Goal: Task Accomplishment & Management: Use online tool/utility

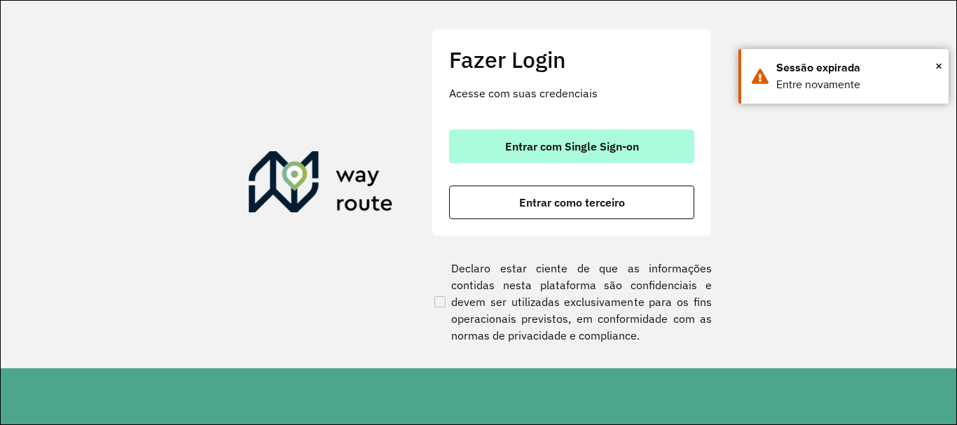
click at [607, 151] on span "Entrar com Single Sign-on" at bounding box center [572, 146] width 134 height 11
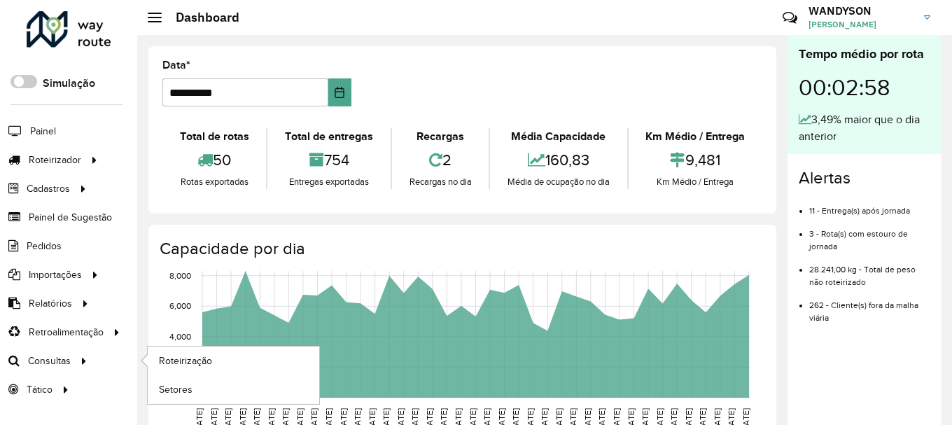
scroll to position [10, 0]
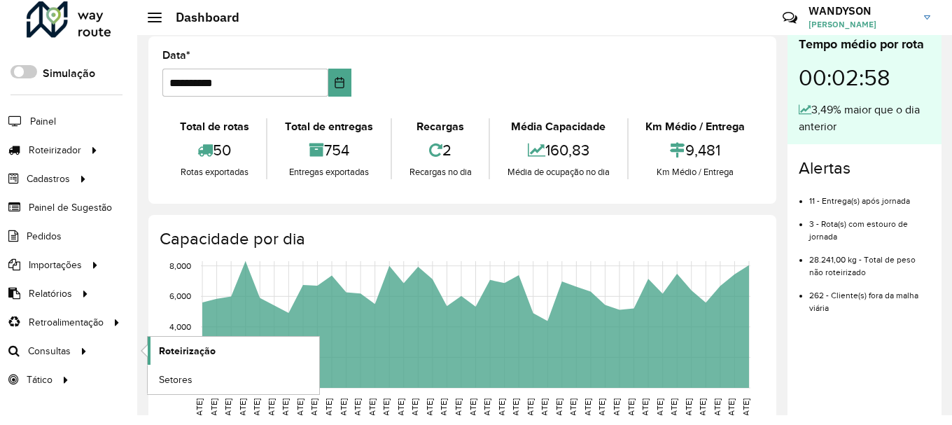
click at [211, 353] on span "Roteirização" at bounding box center [187, 351] width 57 height 15
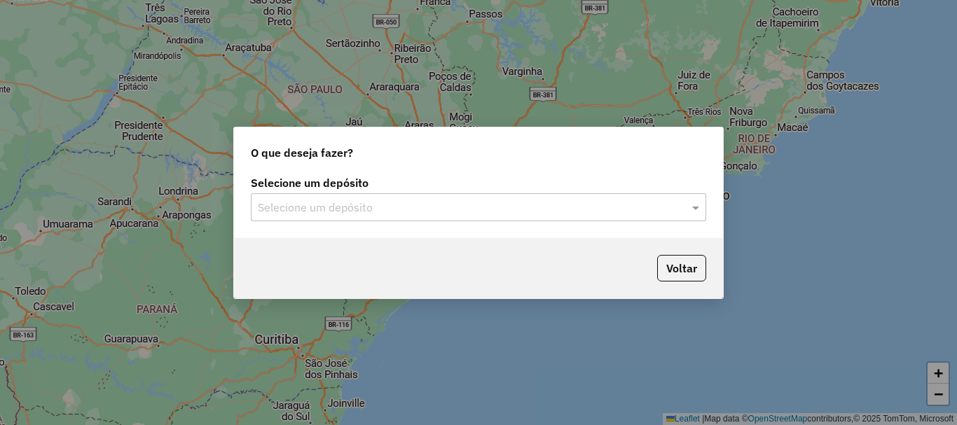
click at [513, 210] on input "text" at bounding box center [464, 208] width 413 height 17
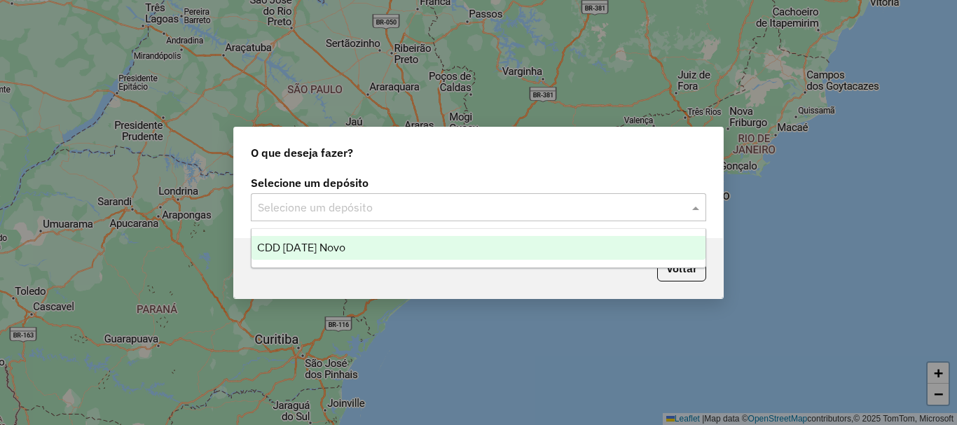
click at [328, 250] on span "CDD Natal Novo" at bounding box center [301, 248] width 88 height 12
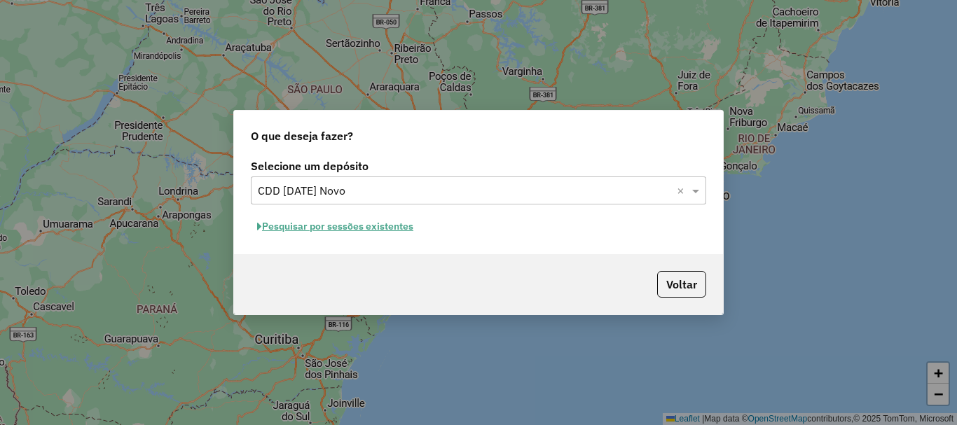
click at [368, 223] on button "Pesquisar por sessões existentes" at bounding box center [335, 227] width 169 height 22
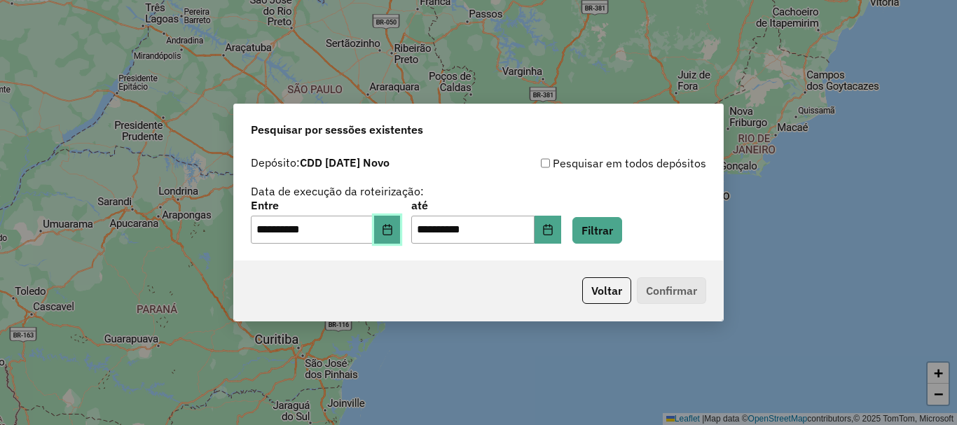
click at [393, 230] on icon "Choose Date" at bounding box center [387, 229] width 11 height 11
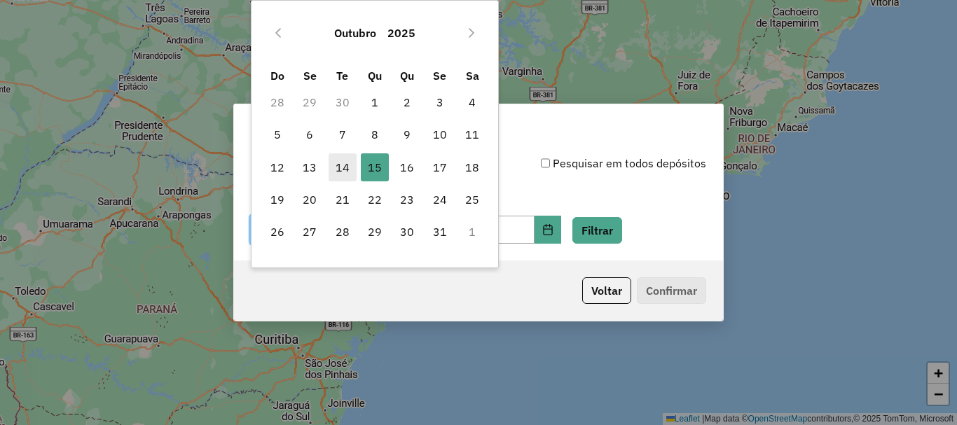
click at [346, 165] on span "14" at bounding box center [342, 167] width 28 height 28
type input "**********"
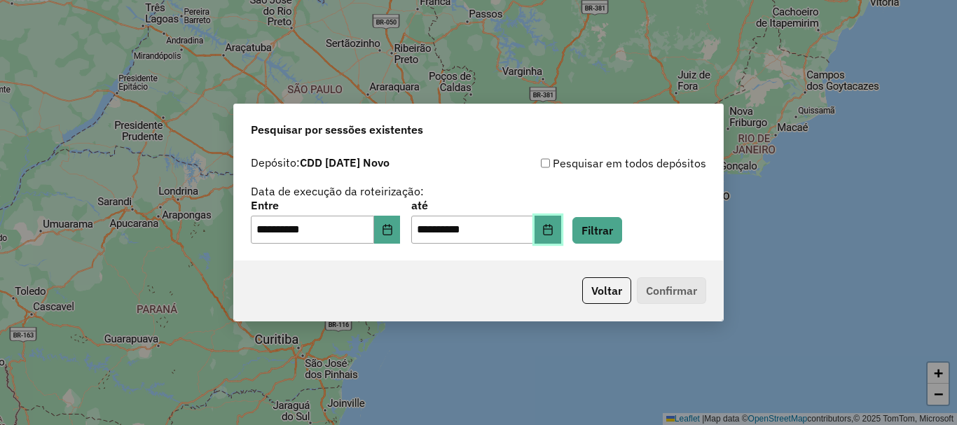
click at [553, 233] on icon "Choose Date" at bounding box center [547, 229] width 11 height 11
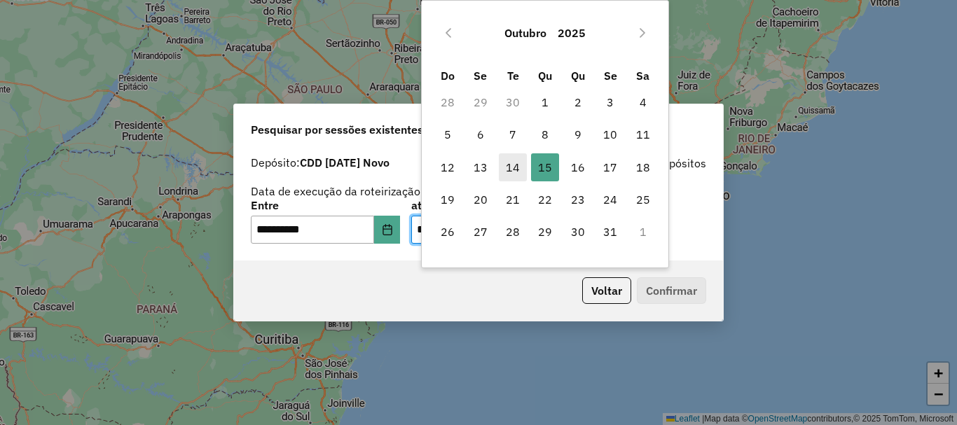
click at [518, 165] on span "14" at bounding box center [513, 167] width 28 height 28
type input "**********"
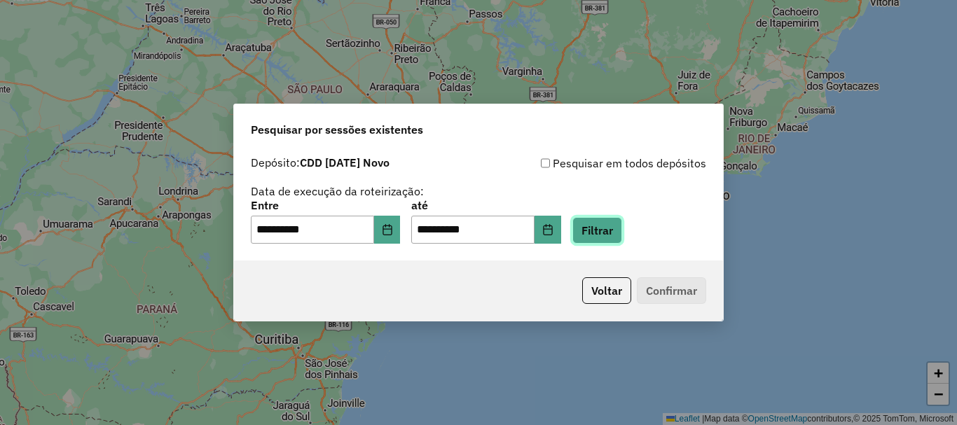
click at [622, 232] on button "Filtrar" at bounding box center [597, 230] width 50 height 27
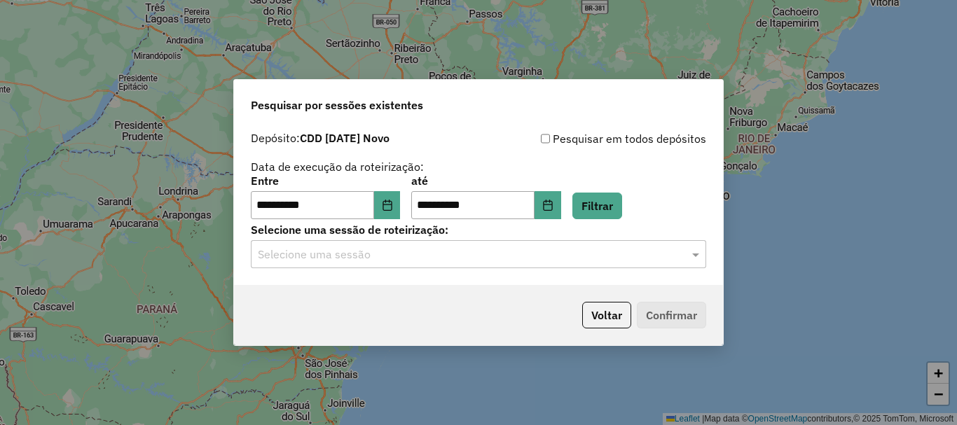
click at [470, 263] on div "Selecione uma sessão" at bounding box center [478, 254] width 455 height 28
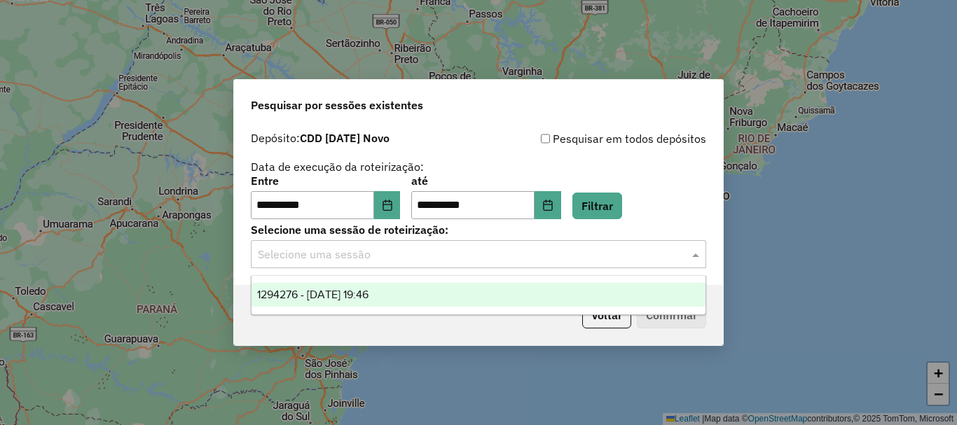
click at [347, 293] on span "1294276 - 14/10/2025 19:46" at bounding box center [312, 295] width 111 height 12
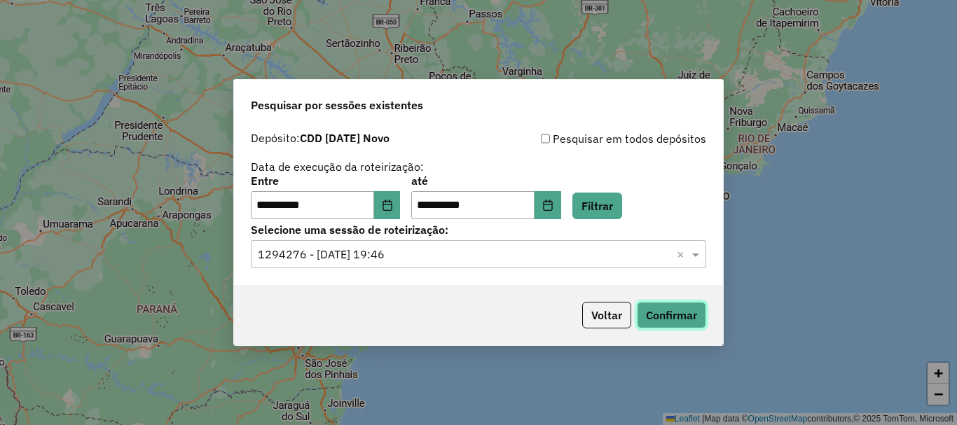
click at [686, 317] on button "Confirmar" at bounding box center [671, 315] width 69 height 27
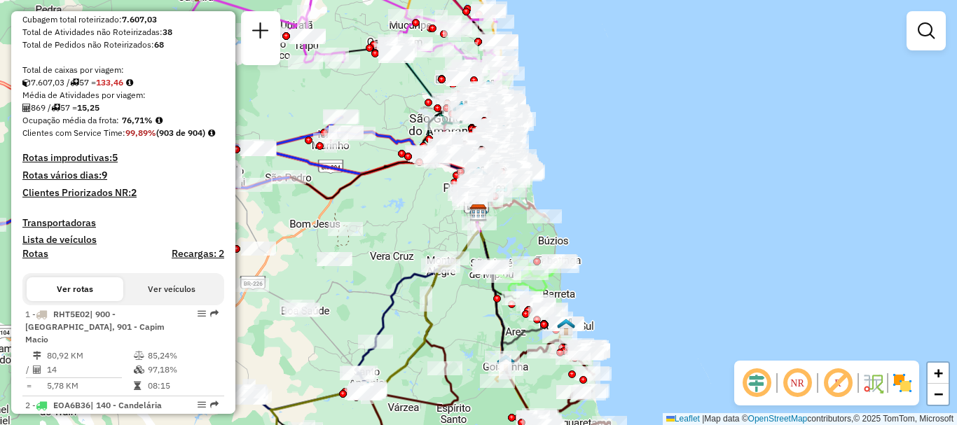
scroll to position [560, 0]
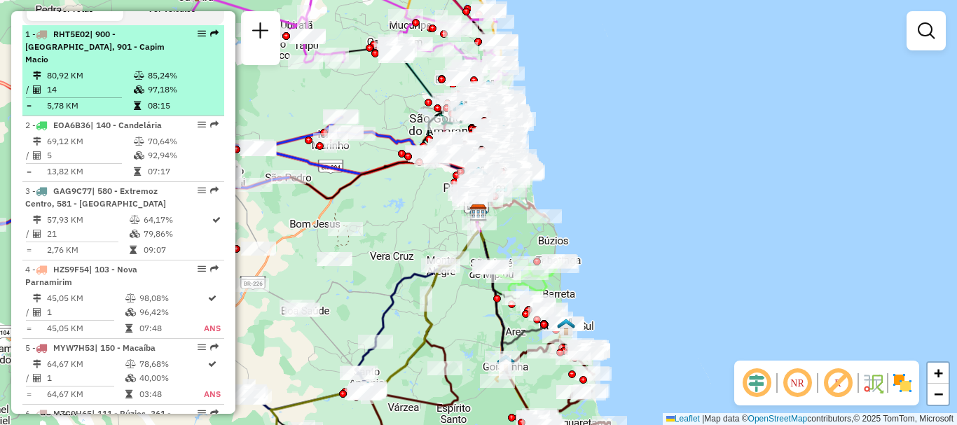
select select "**********"
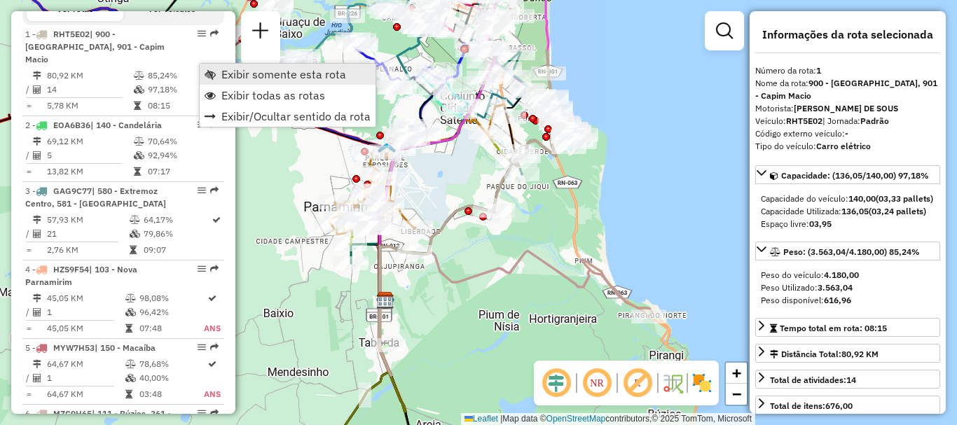
click at [289, 80] on span "Exibir somente esta rota" at bounding box center [283, 74] width 125 height 11
